Goal: Transaction & Acquisition: Purchase product/service

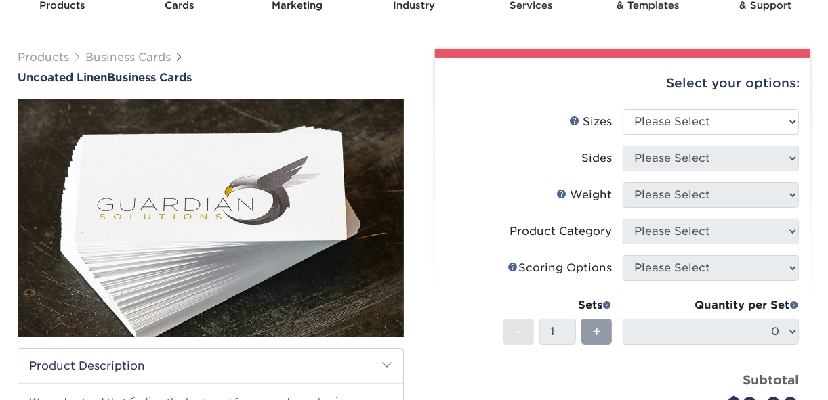
scroll to position [67, 0]
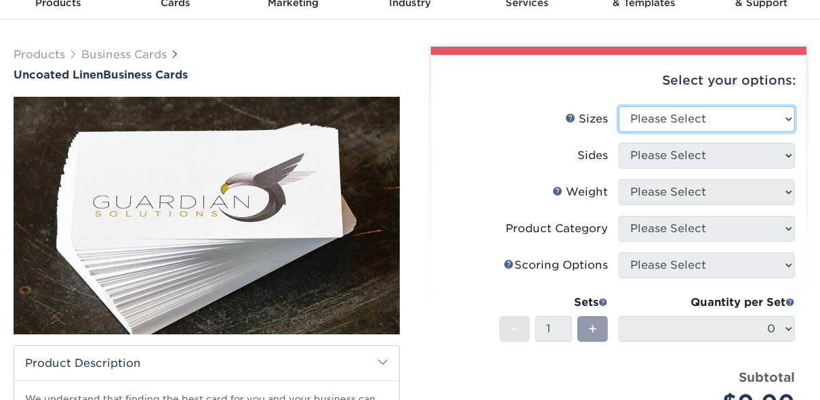
click at [700, 122] on select "Please Select 2" x 3.5" - Standard 2" x 7" - Foldover Card 2.125" x 3.375" - Eu…" at bounding box center [706, 119] width 176 height 26
select select "2.00x3.50"
click at [618, 106] on select "Please Select 2" x 3.5" - Standard 2" x 7" - Foldover Card 2.125" x 3.375" - Eu…" at bounding box center [706, 119] width 176 height 26
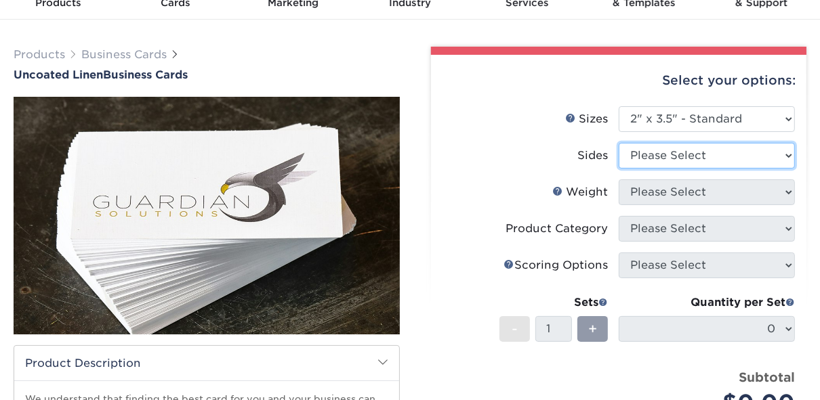
click at [707, 163] on select "Please Select Print Both Sides Print Front Only" at bounding box center [706, 156] width 176 height 26
select select "13abbda7-1d64-4f25-8bb2-c179b224825d"
click at [618, 143] on select "Please Select Print Both Sides Print Front Only" at bounding box center [706, 156] width 176 height 26
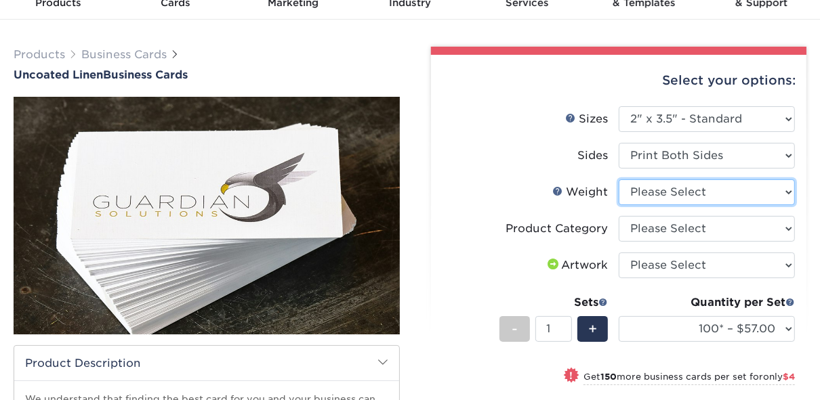
click at [711, 195] on select "Please Select 100LB" at bounding box center [706, 193] width 176 height 26
select select "100LB"
click at [618, 180] on select "Please Select 100LB" at bounding box center [706, 193] width 176 height 26
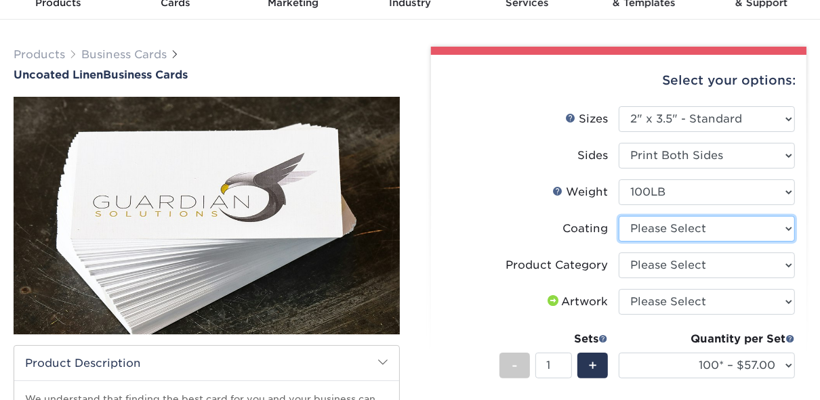
click at [692, 231] on select at bounding box center [706, 229] width 176 height 26
select select "3e7618de-abca-4bda-9f97-8b9129e913d8"
click at [618, 216] on select at bounding box center [706, 229] width 176 height 26
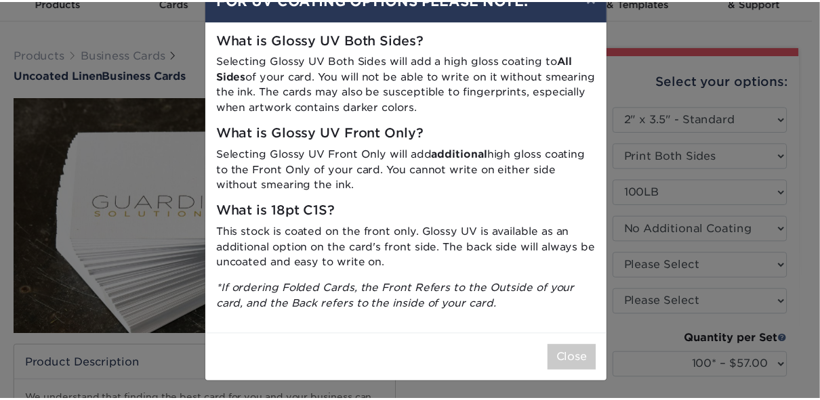
scroll to position [0, 0]
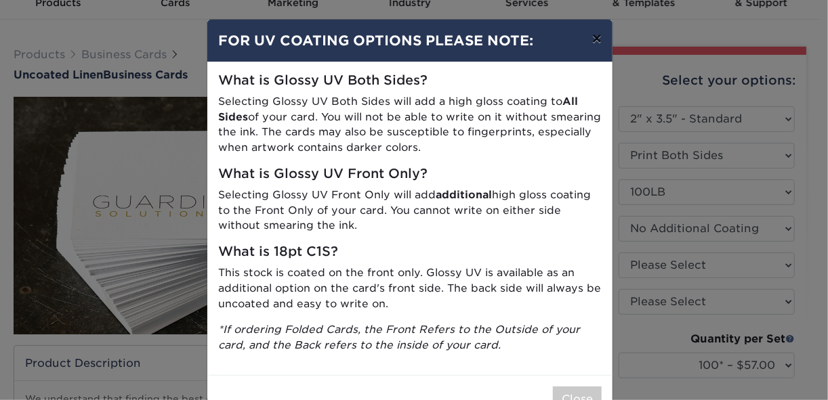
click at [591, 41] on button "×" at bounding box center [596, 39] width 31 height 38
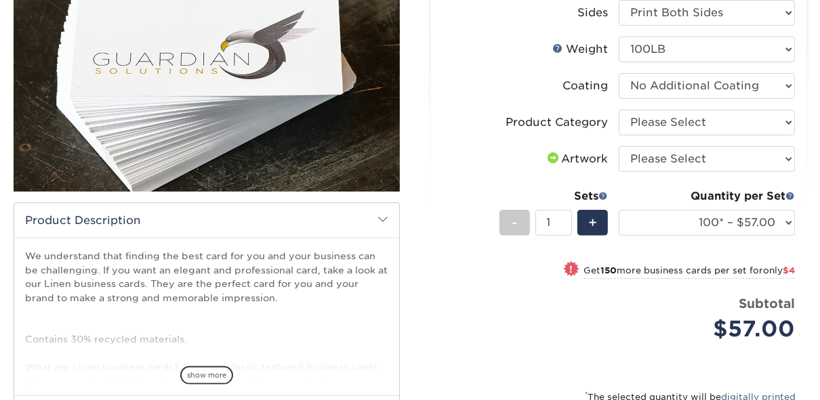
scroll to position [213, 0]
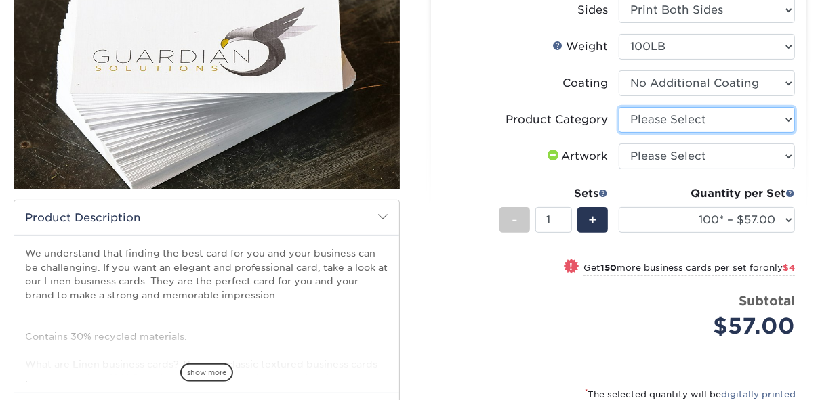
click at [679, 123] on select "Please Select Business Cards" at bounding box center [706, 120] width 176 height 26
select select "3b5148f1-0588-4f88-a218-97bcfdce65c1"
click at [618, 107] on select "Please Select Business Cards" at bounding box center [706, 120] width 176 height 26
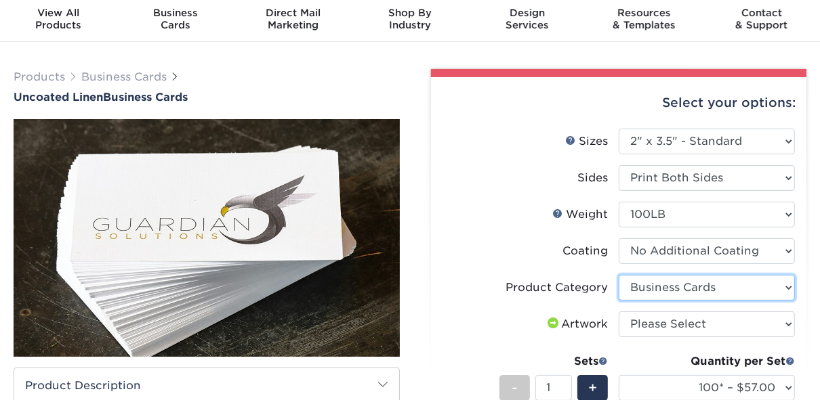
scroll to position [0, 0]
